Goal: Transaction & Acquisition: Purchase product/service

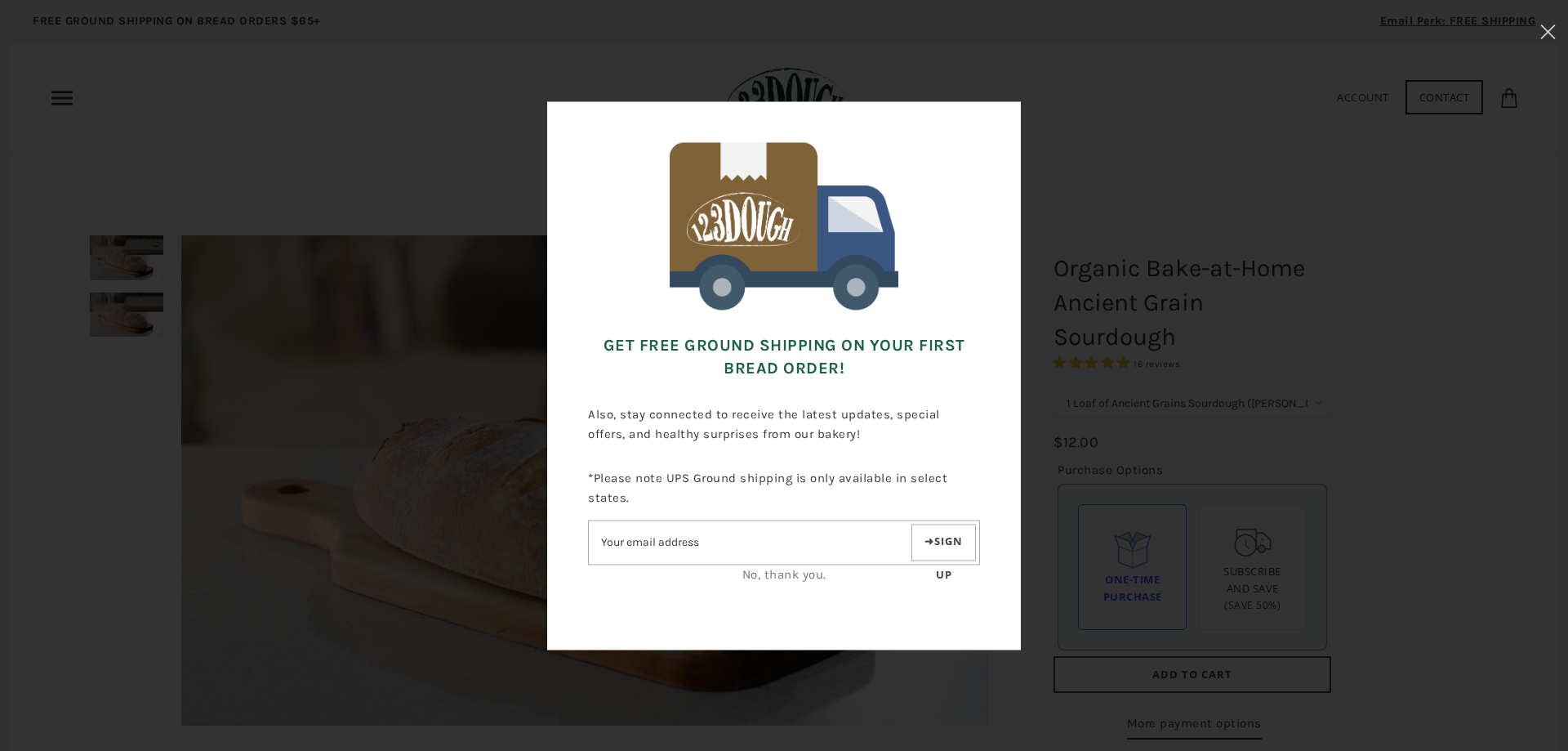
click at [753, 577] on link "No, thank you." at bounding box center [784, 574] width 84 height 14
click at [797, 572] on link "No, thank you." at bounding box center [784, 574] width 84 height 14
click at [789, 575] on link "No, thank you." at bounding box center [784, 574] width 84 height 14
click at [760, 576] on link "No, thank you." at bounding box center [784, 574] width 84 height 14
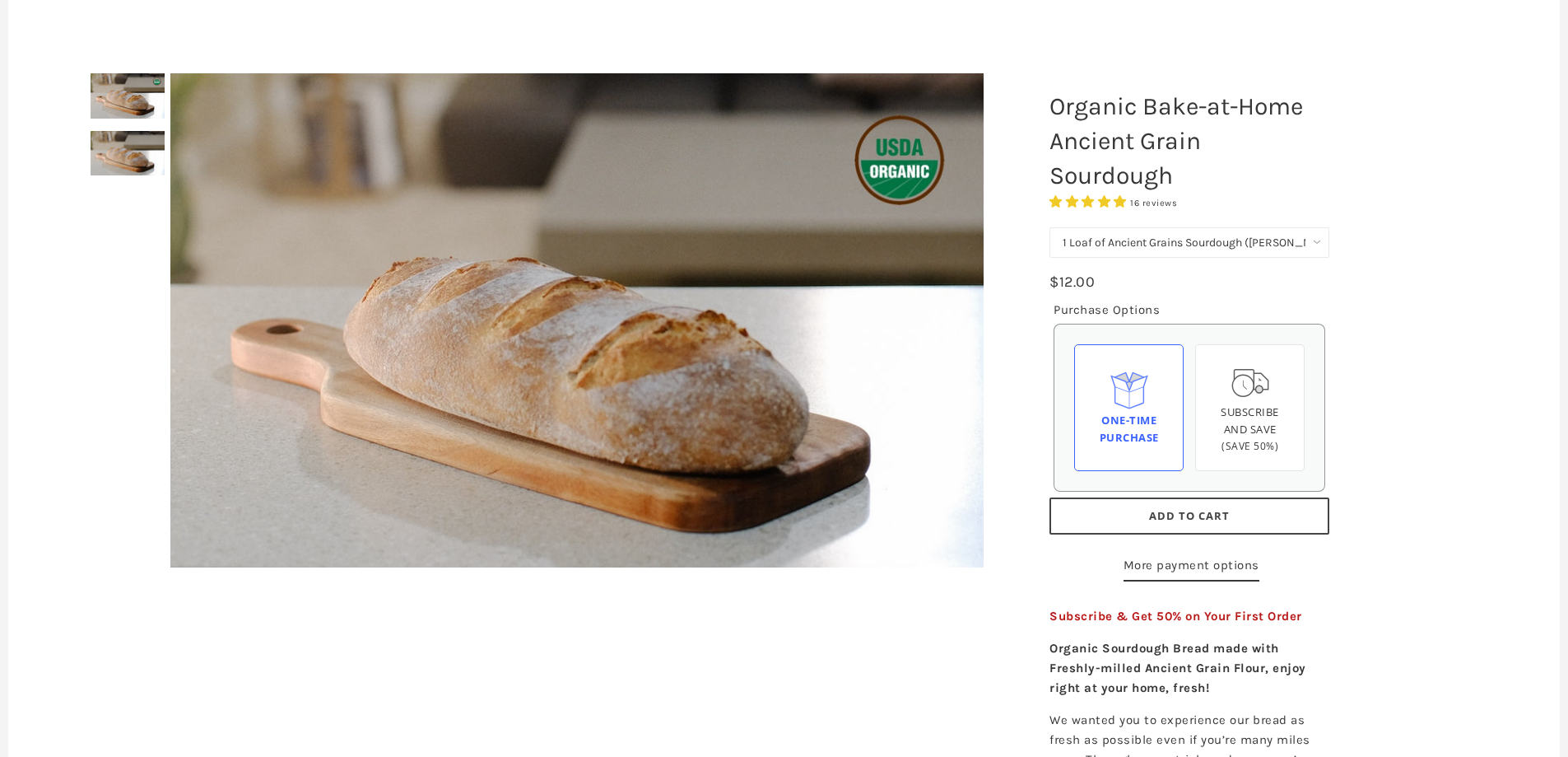
scroll to position [164, 0]
click at [1322, 238] on select "1 Loaf of Ancient Grains Sourdough ([PERSON_NAME] Choice) Get 6 Loaves Every Mo…" at bounding box center [1189, 242] width 279 height 31
click at [1049, 227] on select "1 Loaf of Ancient Grains Sourdough ([PERSON_NAME] Choice) Get 6 Loaves Every Mo…" at bounding box center [1189, 242] width 279 height 31
select select "1 Loaf of Ancient Grains Sourdough ([PERSON_NAME] Choice)"
